Goal: Find specific page/section: Find specific page/section

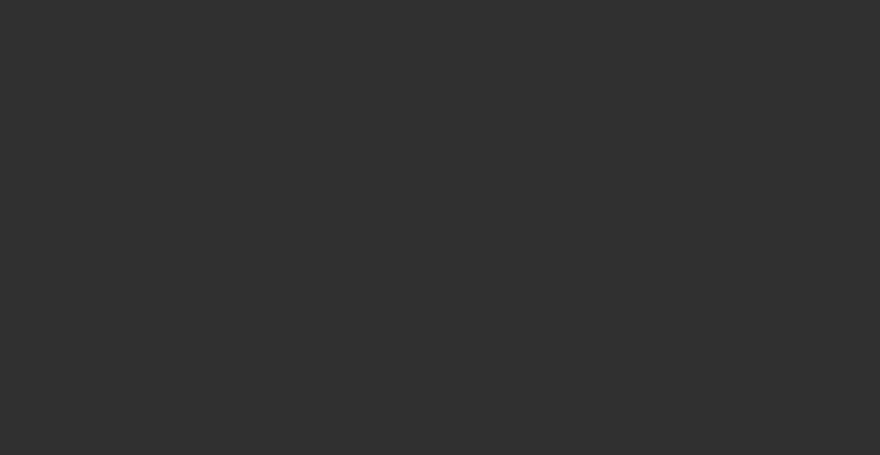
select select "10"
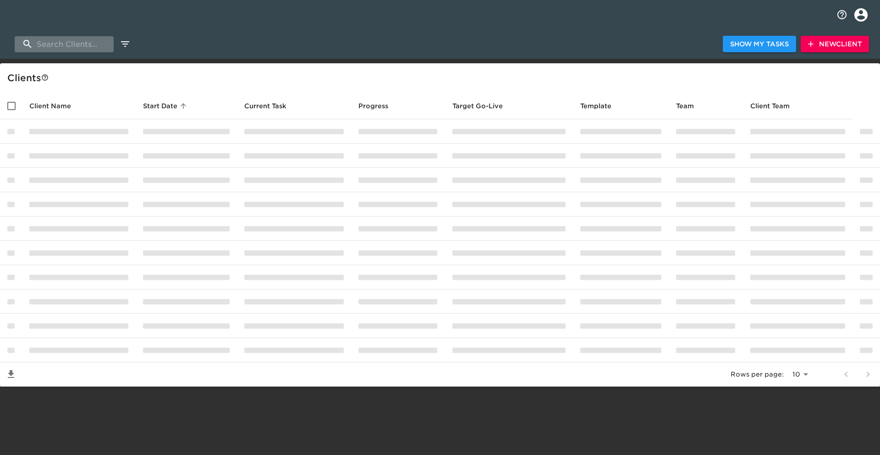
click at [53, 47] on input "search" at bounding box center [64, 44] width 99 height 16
type input "r"
click at [862, 20] on icon "profile" at bounding box center [860, 14] width 13 height 13
click at [658, 21] on div at bounding box center [440, 227] width 880 height 455
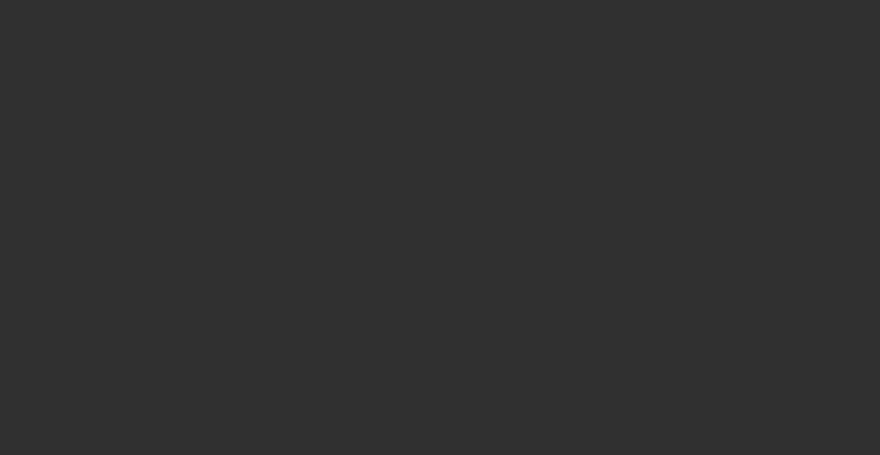
select select "10"
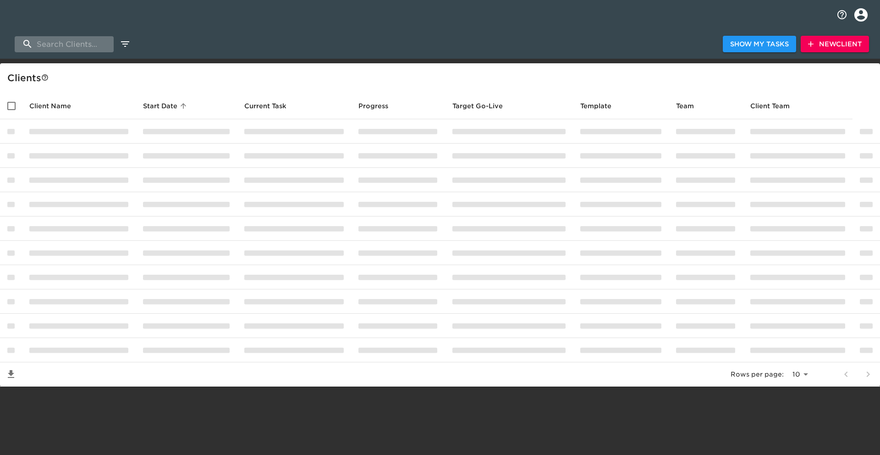
click at [94, 48] on input "search" at bounding box center [64, 44] width 99 height 16
type input "henderson"
